Goal: Use online tool/utility: Utilize a website feature to perform a specific function

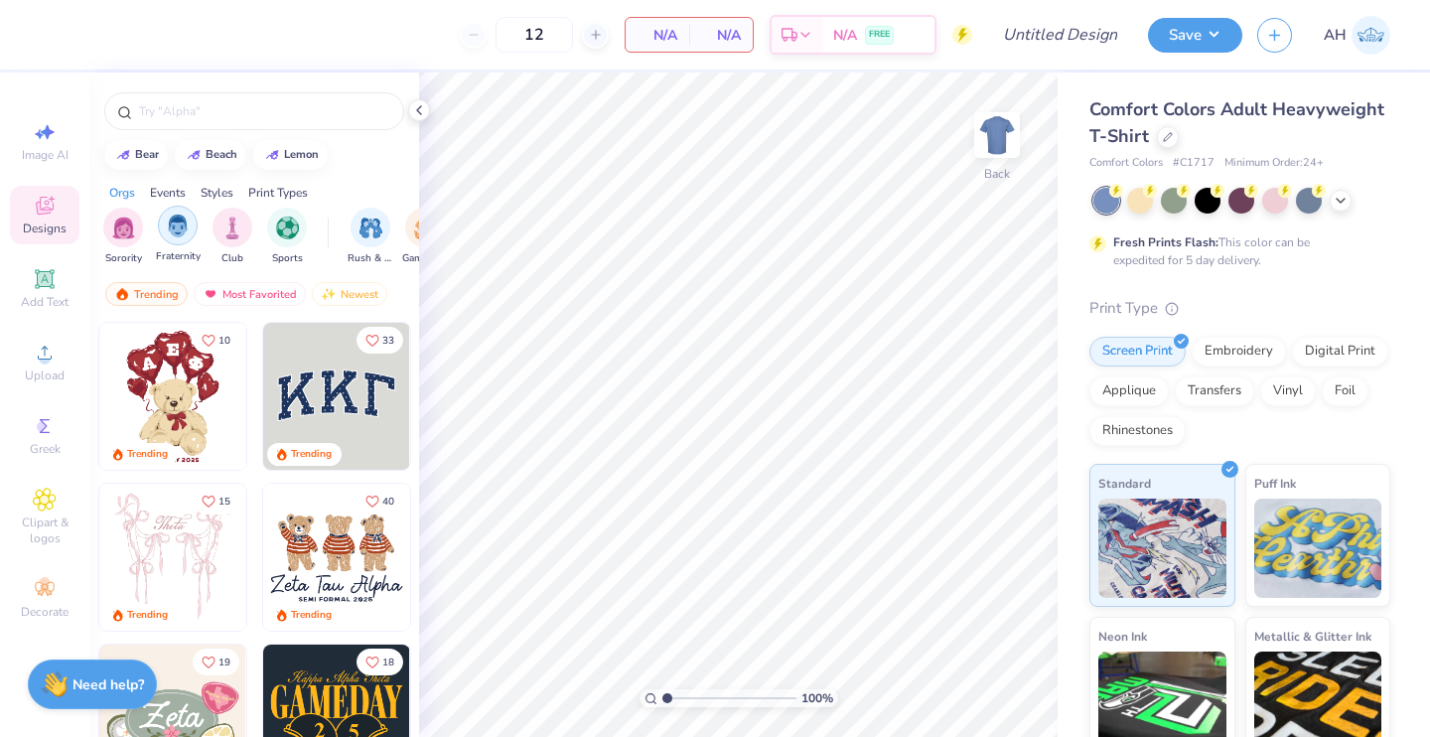
click at [166, 232] on div "filter for Fraternity" at bounding box center [178, 226] width 40 height 40
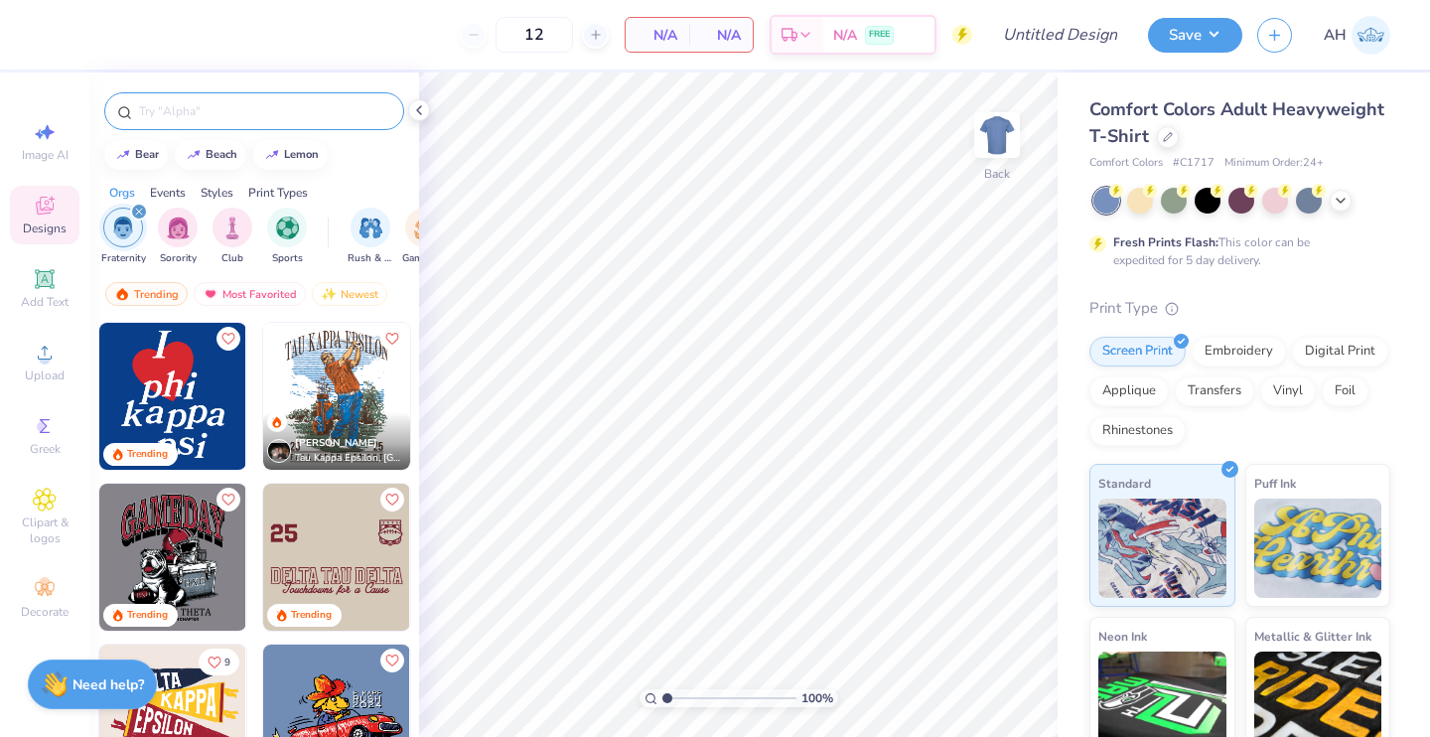
click at [278, 101] on input "text" at bounding box center [264, 111] width 254 height 20
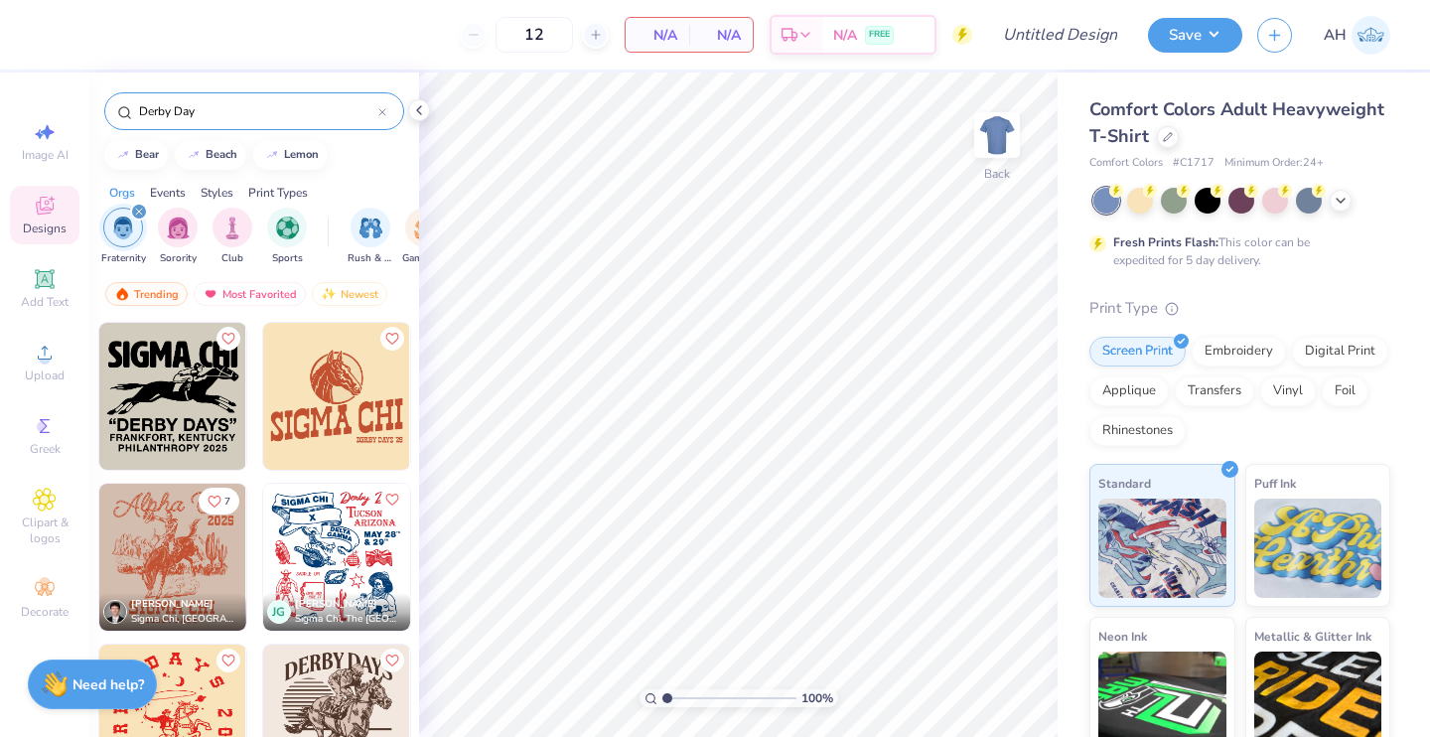
type input "Derby Day"
click at [192, 417] on img at bounding box center [172, 396] width 147 height 147
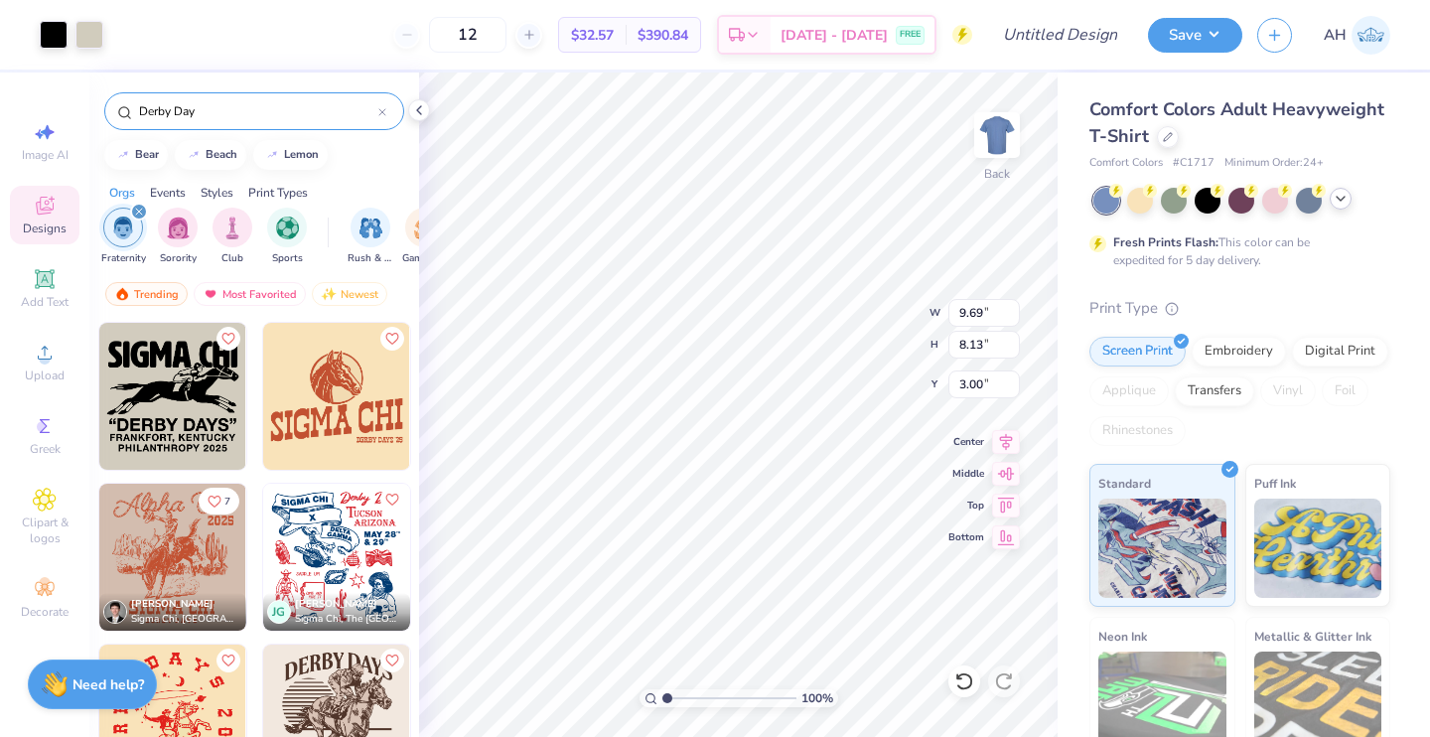
click at [1332, 198] on icon at bounding box center [1340, 199] width 16 height 16
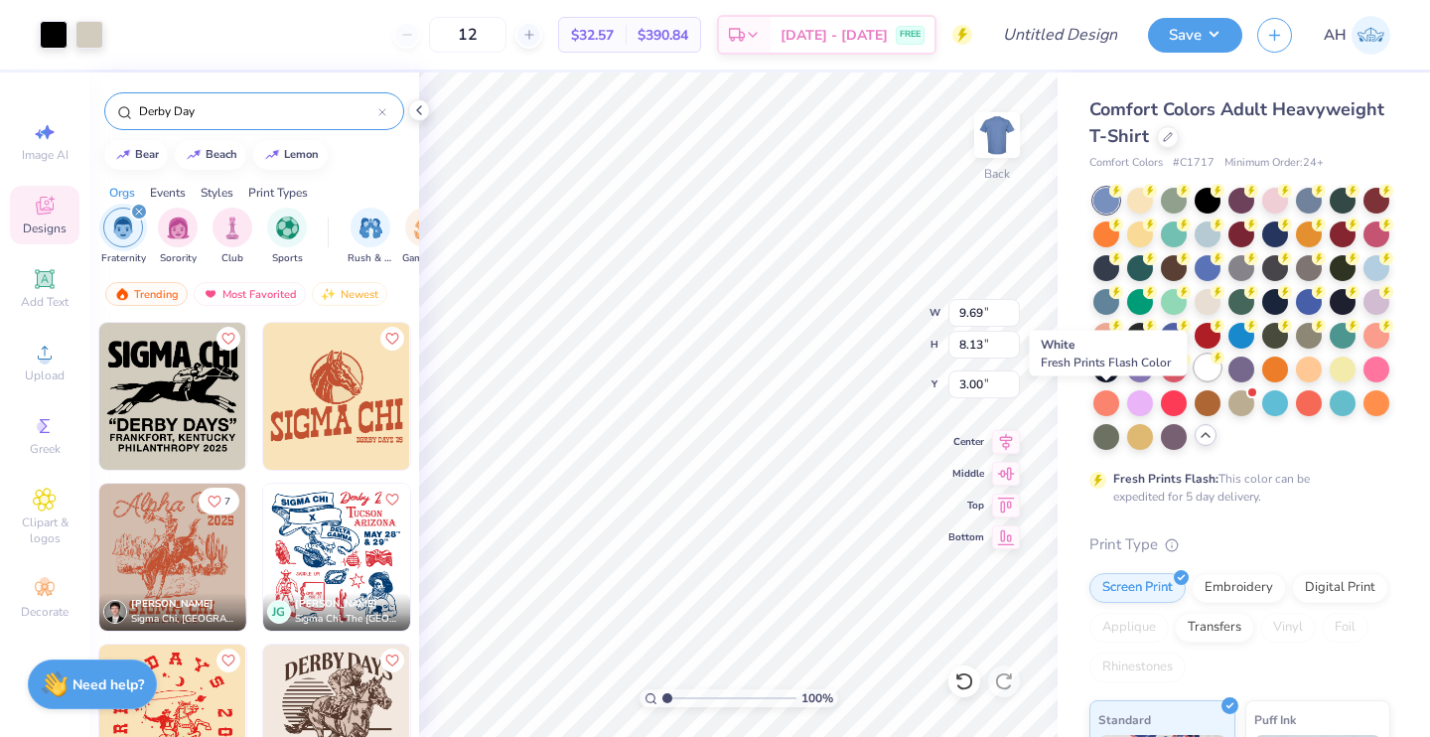
click at [1194, 380] on div at bounding box center [1207, 367] width 26 height 26
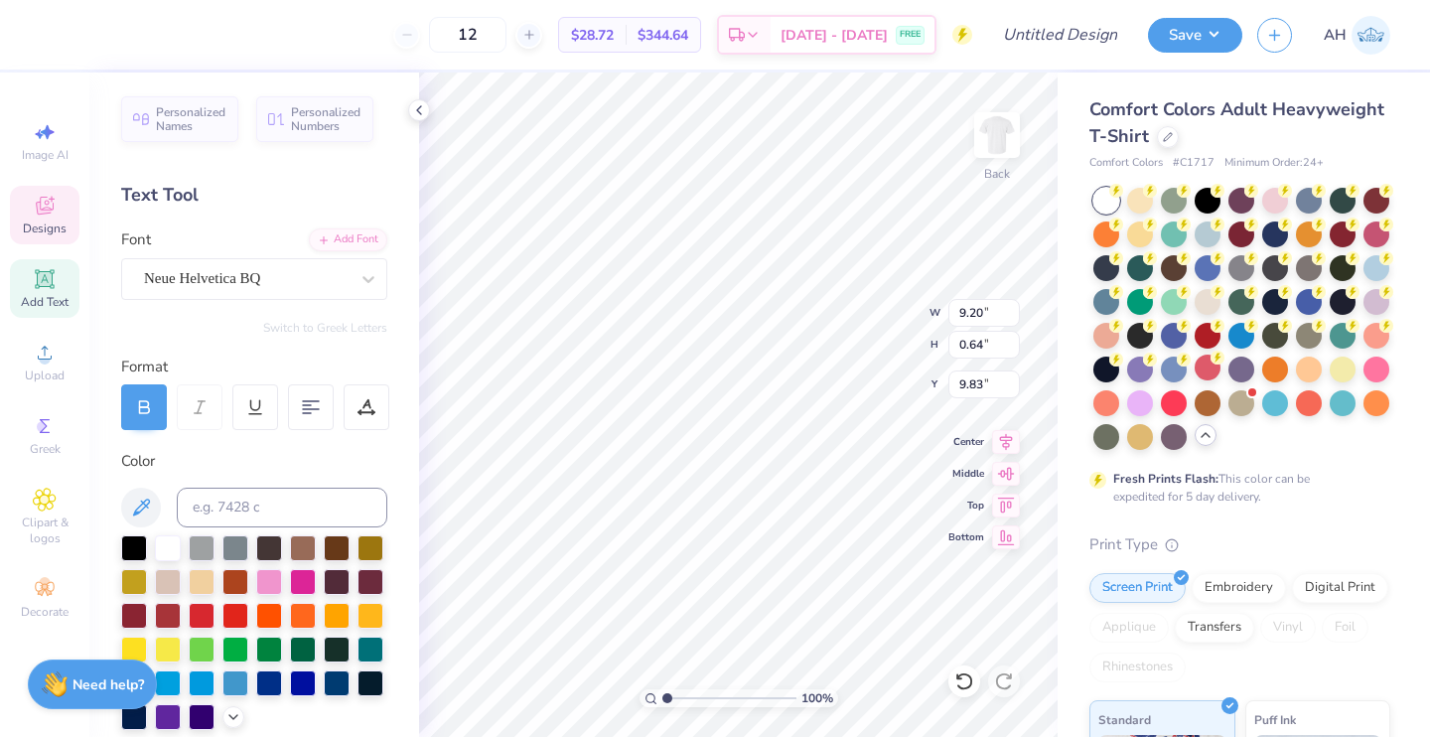
scroll to position [16, 12]
type input "7.96"
type input "0.53"
type input "10.60"
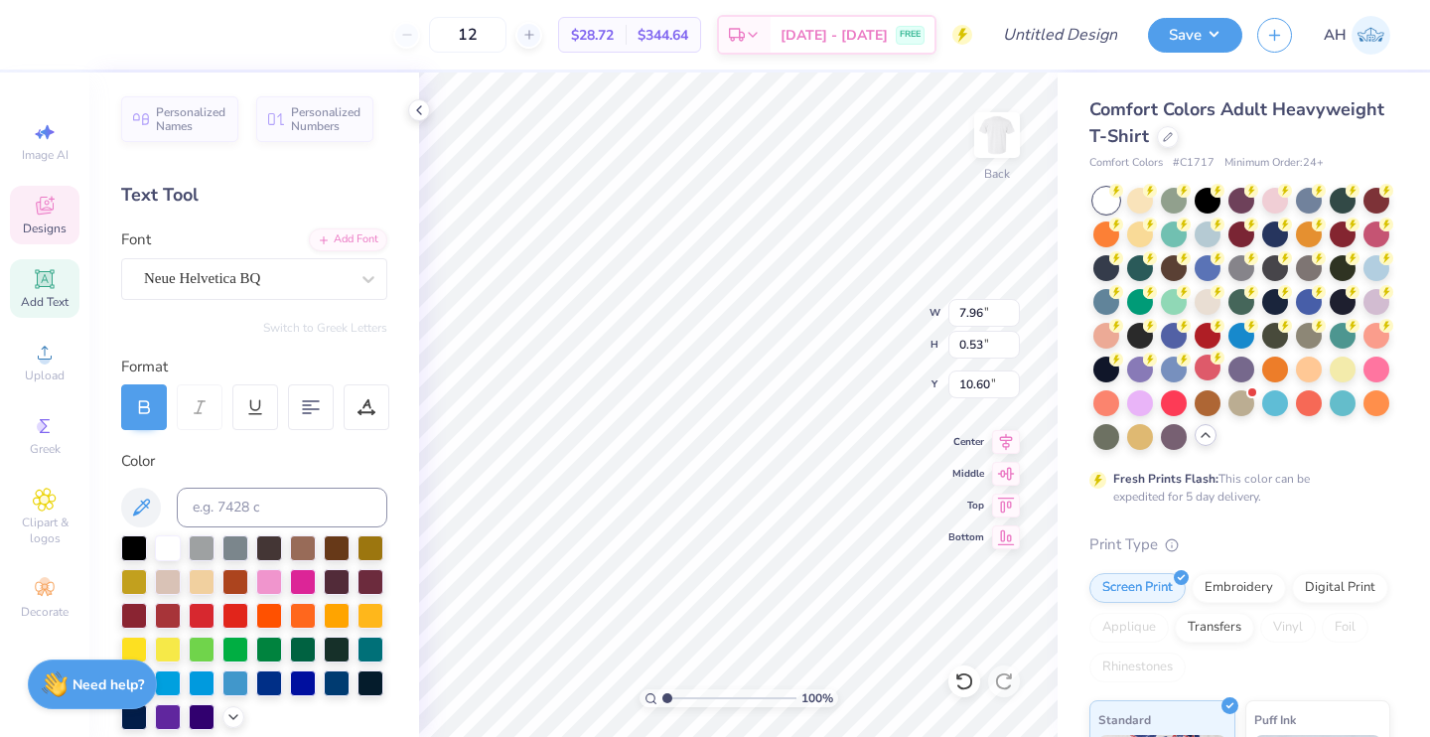
type textarea "2025"
type input "9.20"
type input "0.64"
type input "9.83"
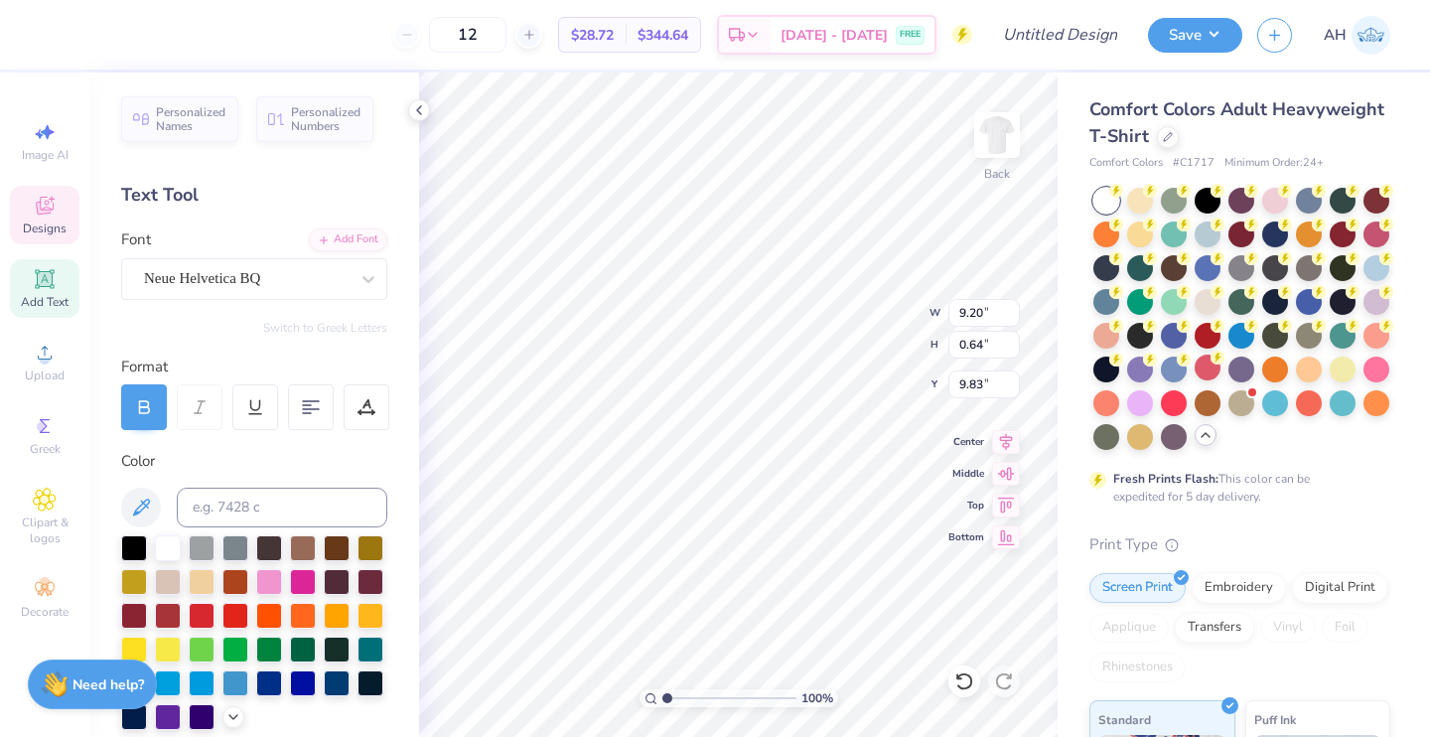
type textarea "F"
type textarea "C"
type textarea "CHICO, [US_STATE]"
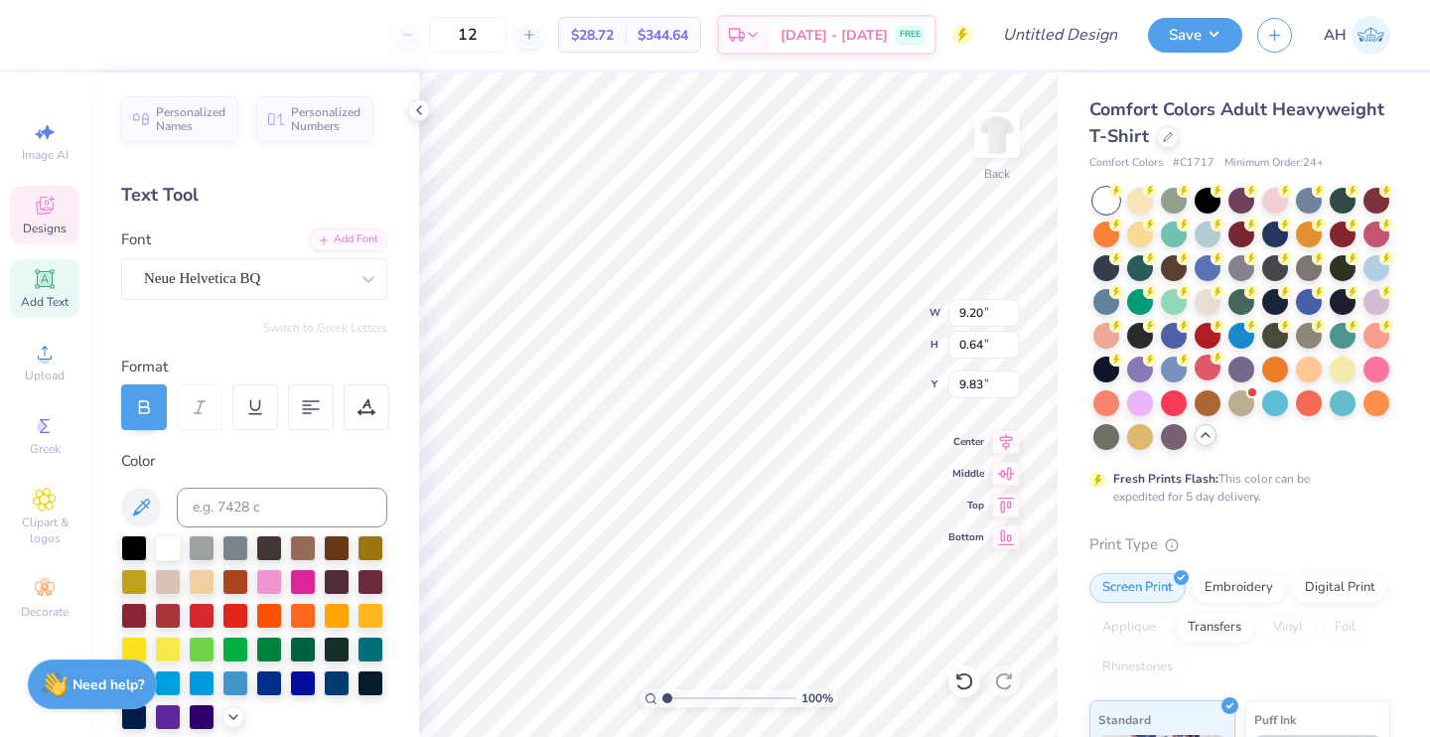
scroll to position [15, 9]
